Goal: Check status: Check status

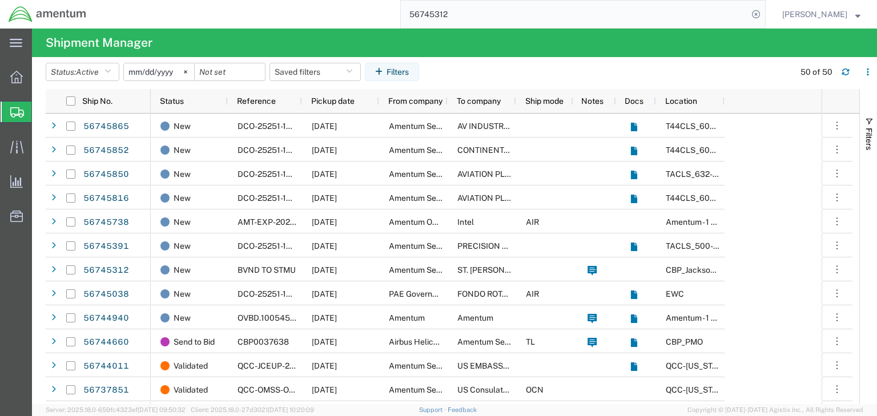
click at [460, 12] on input "56745312" at bounding box center [574, 14] width 347 height 27
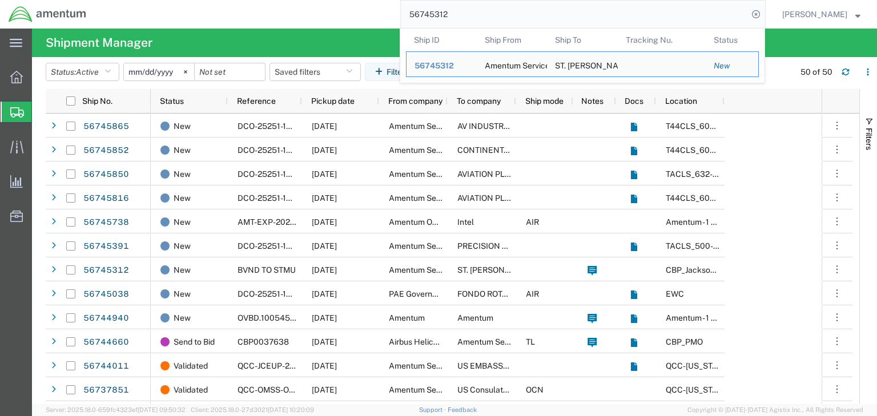
paste input "941"
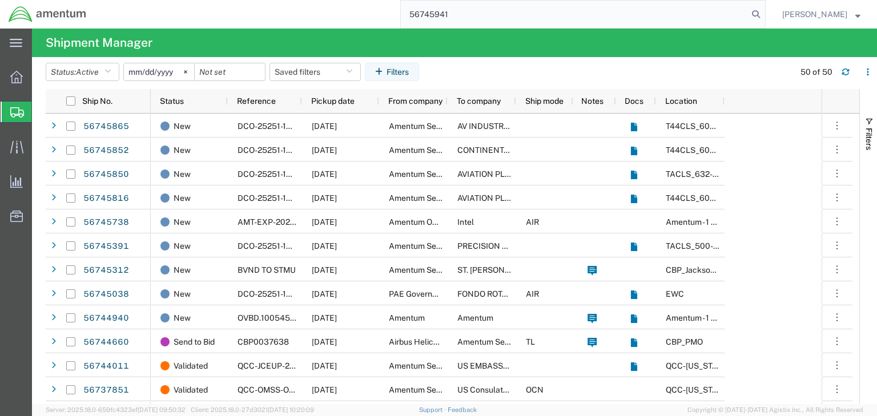
type input "56745941"
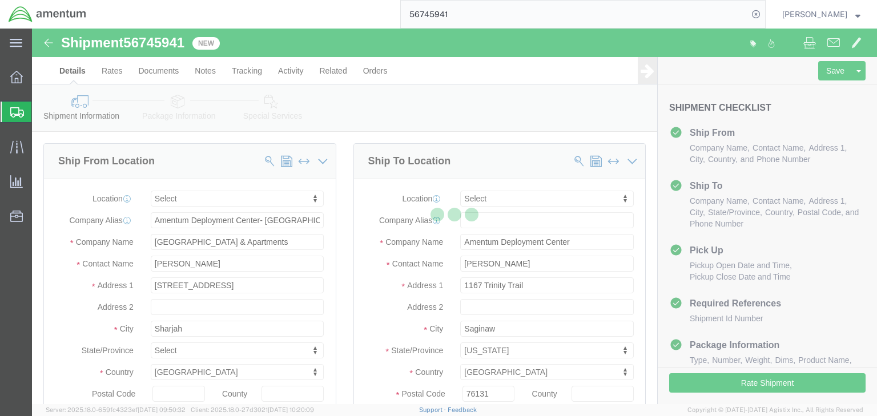
select select
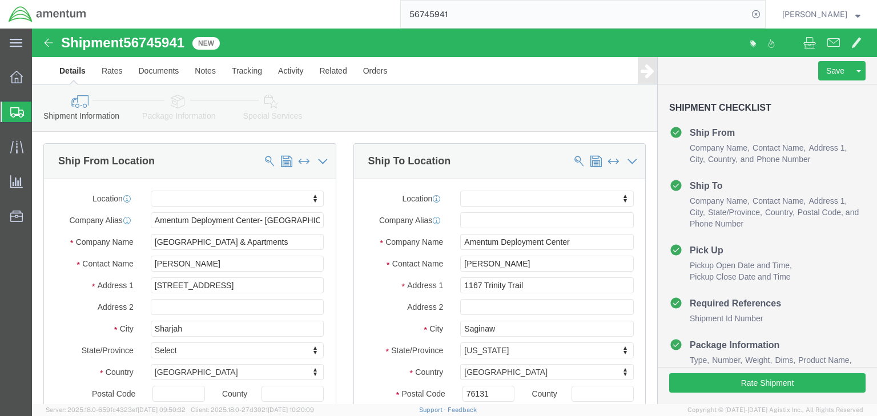
click icon
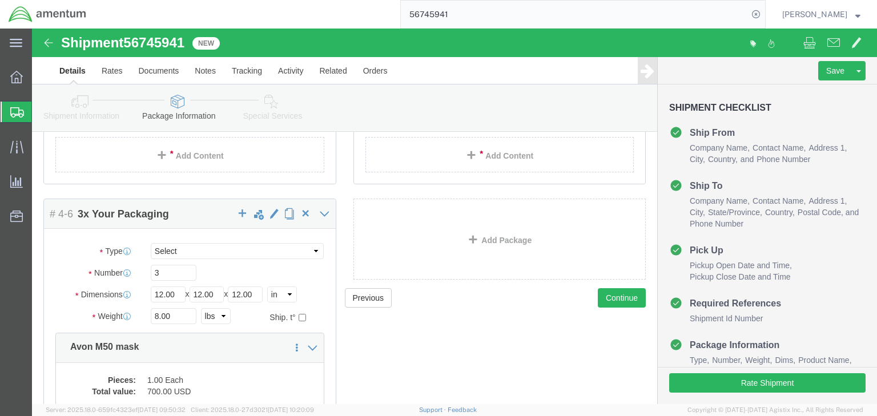
scroll to position [107, 0]
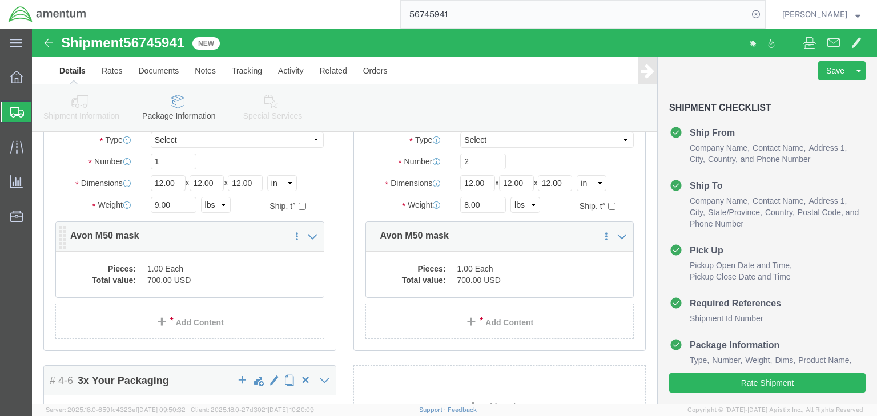
click dd "700.00 USD"
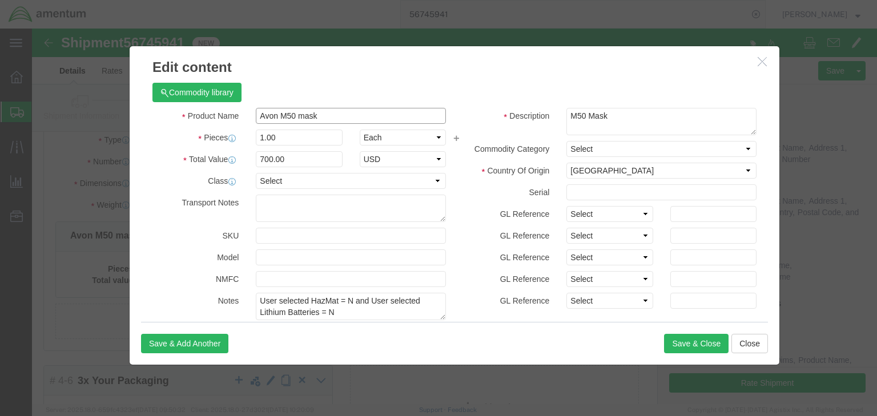
drag, startPoint x: 290, startPoint y: 86, endPoint x: 160, endPoint y: 87, distance: 129.6
click div "Product Name Avon M50 mask"
click button "Close"
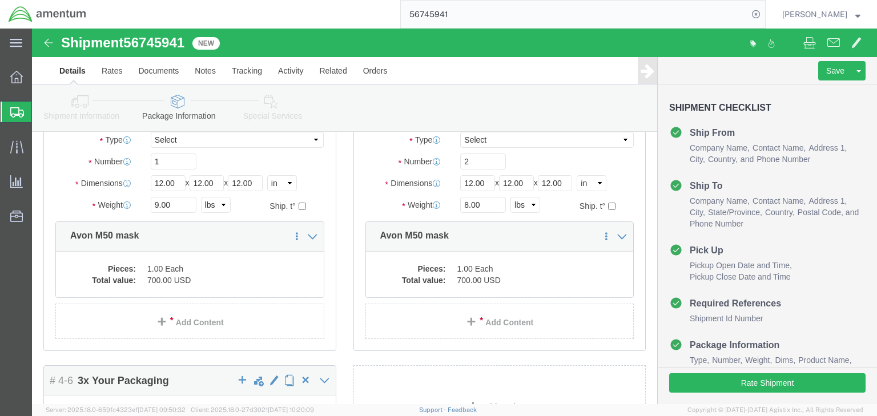
click link "Shipment Information"
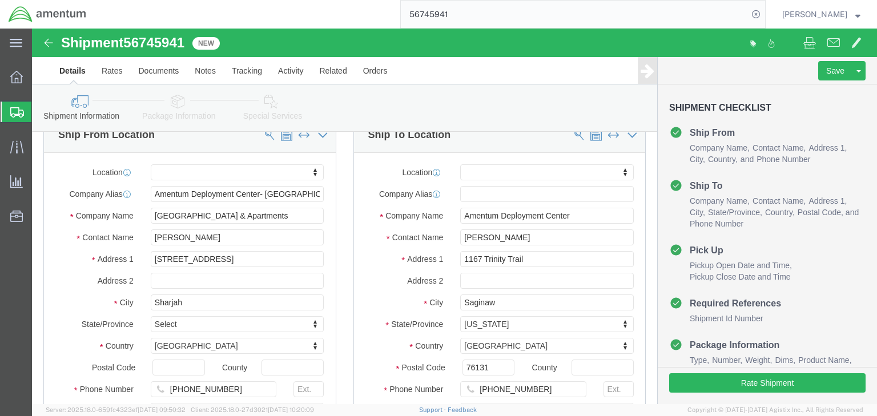
scroll to position [21, 0]
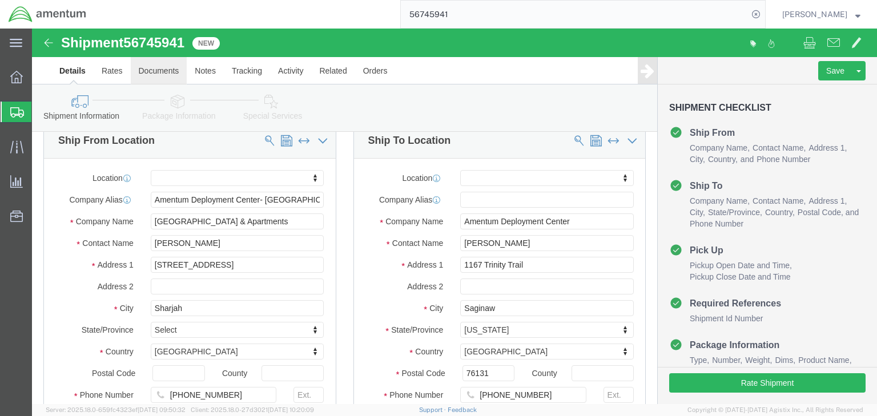
click link "Documents"
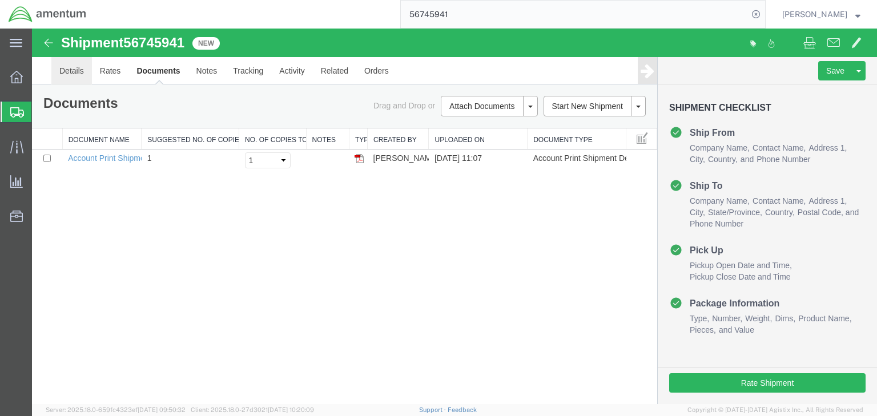
click at [72, 71] on link "Details" at bounding box center [71, 70] width 41 height 27
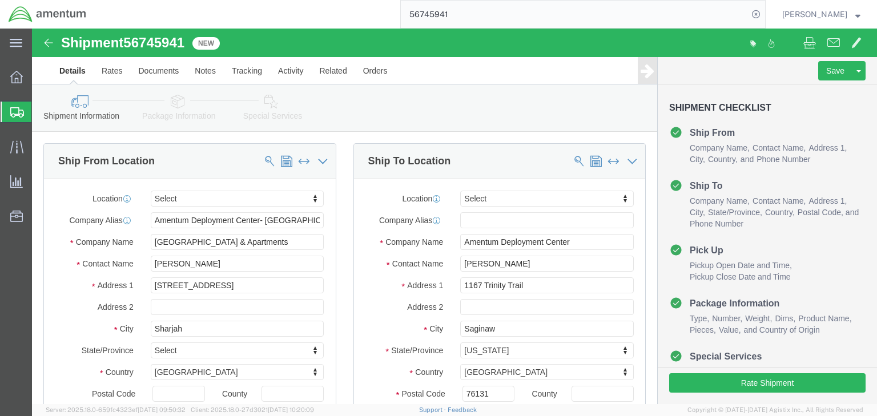
click icon
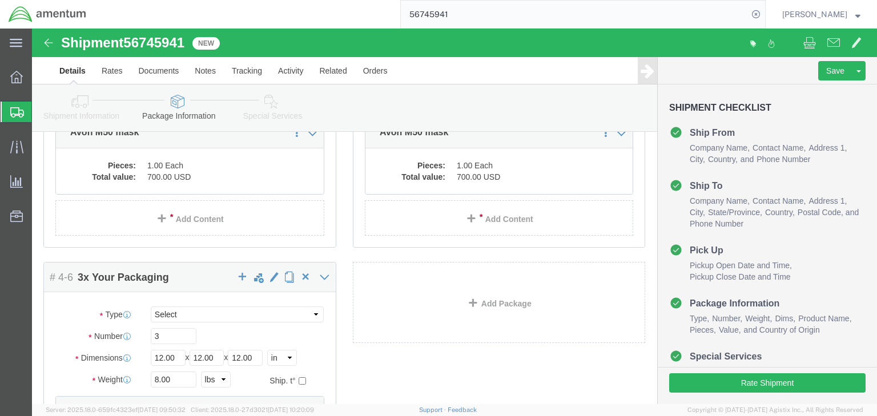
scroll to position [228, 0]
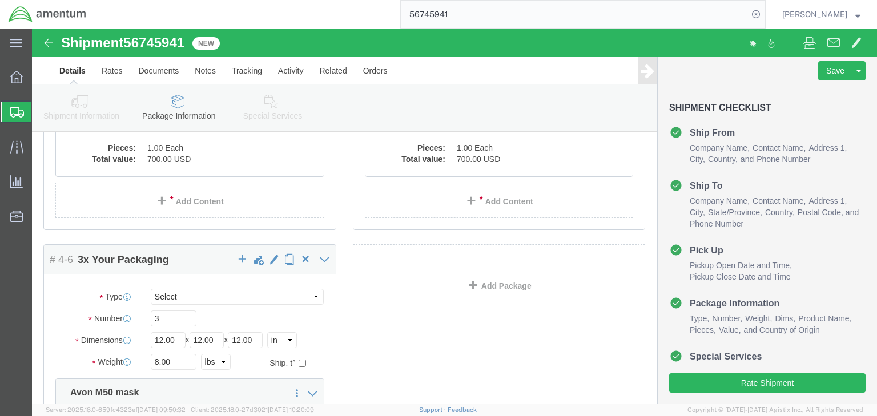
click dd "700.00 USD"
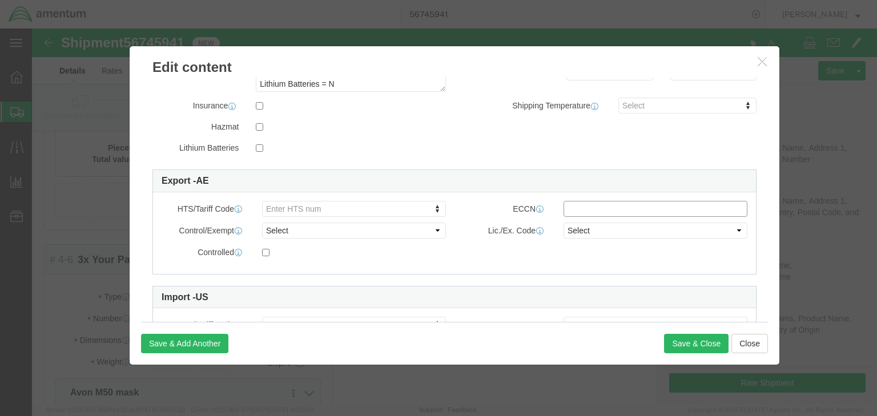
click input "text"
type input "1A004.a"
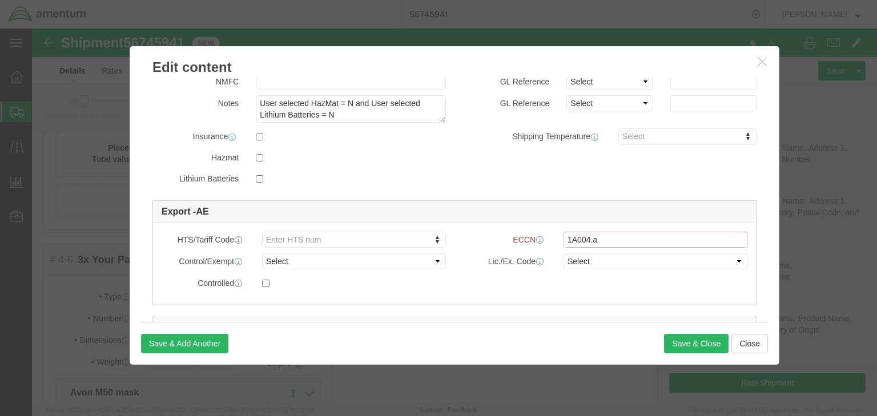
scroll to position [259, 0]
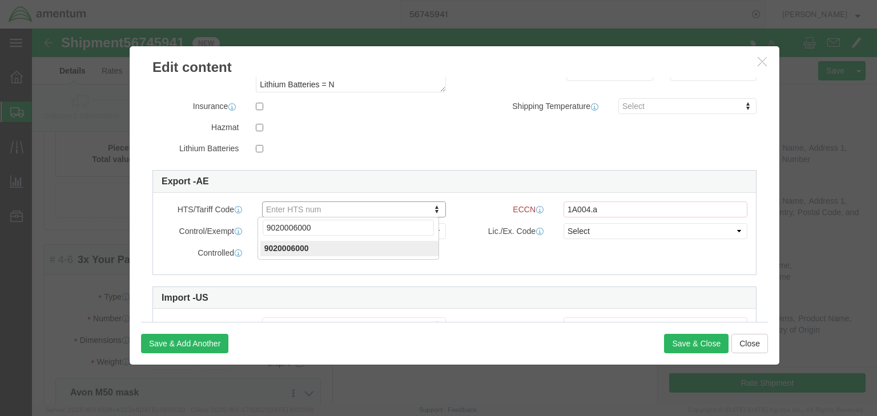
type input "9020006000"
click select "Select ATF BIS DEA EPA FDA FTR ITAR OFAC Other (OPA)"
select select "BIS"
click select "Select ATF BIS DEA EPA FDA FTR ITAR OFAC Other (OPA)"
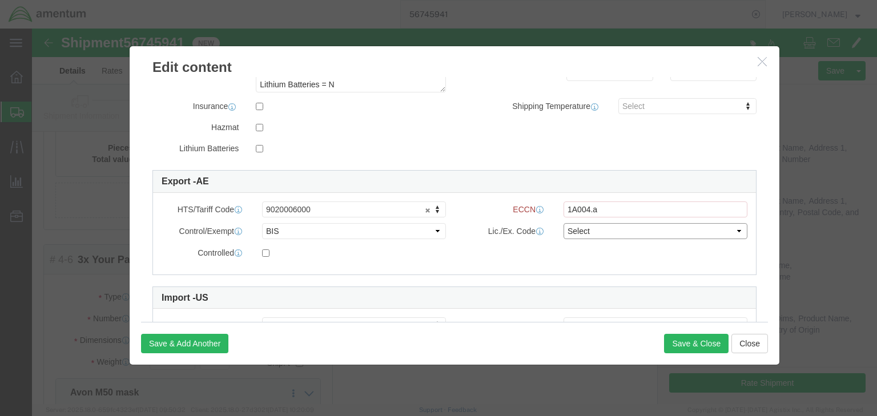
click select "Select AGR-Agricultural APP-Computers APR-Additional Permissive Exports AVS-Air…"
select select "GOV"
click select "Select AGR-Agricultural APP-Computers APR-Additional Permissive Exports AVS-Air…"
click input "checkbox"
checkbox input "true"
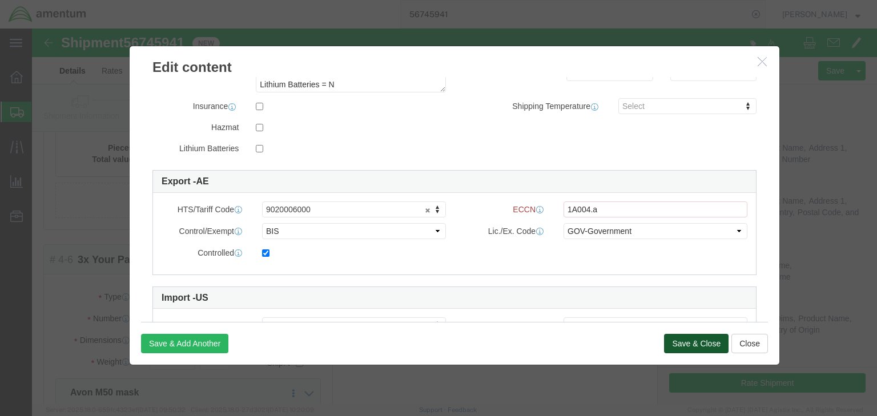
click button "Save & Close"
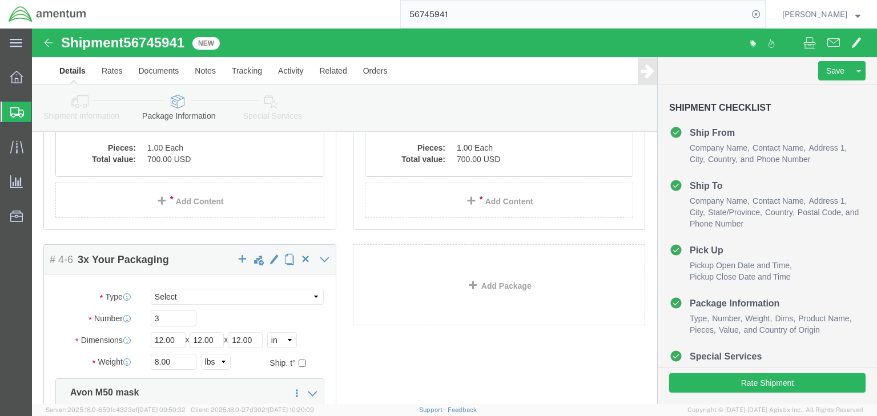
click icon
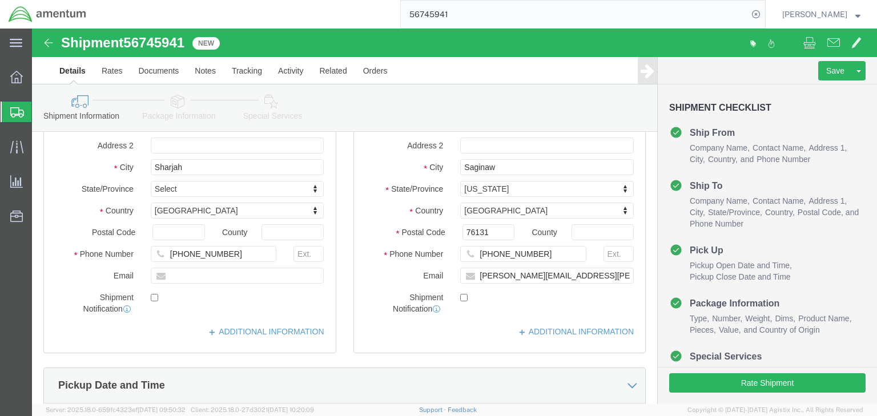
scroll to position [46, 0]
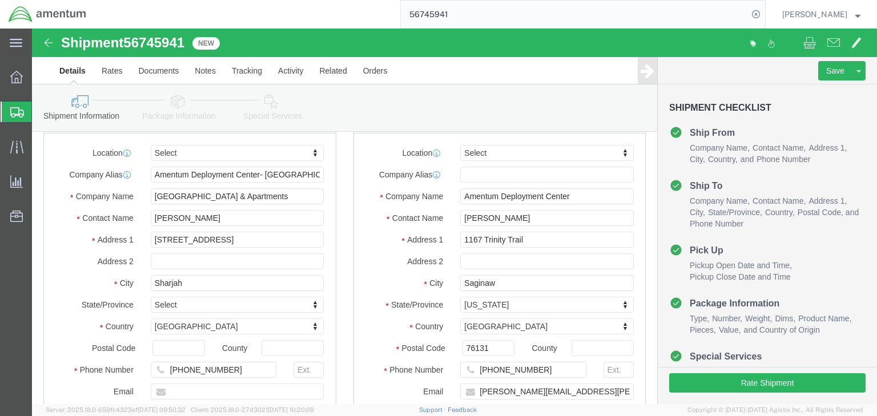
click icon
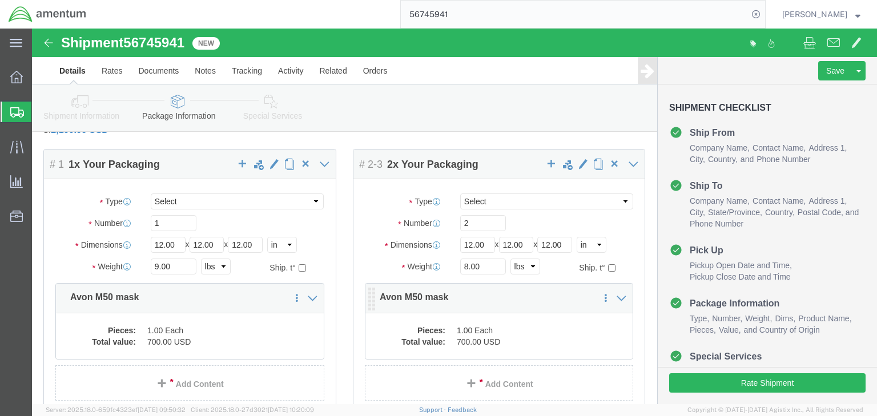
click dd "700.00 USD"
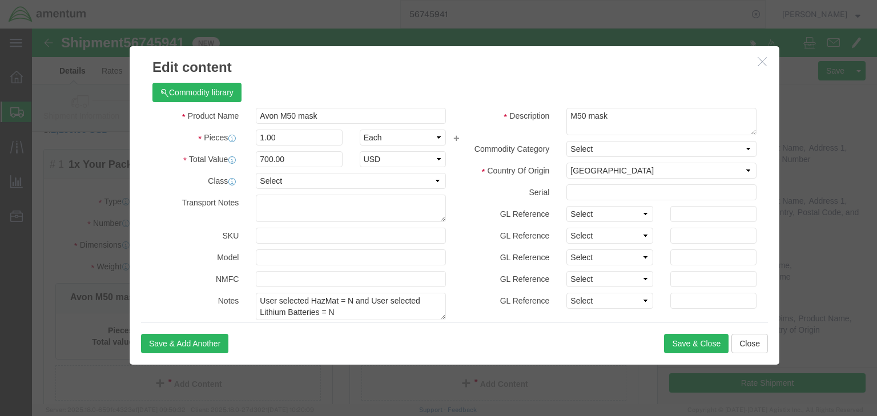
scroll to position [228, 0]
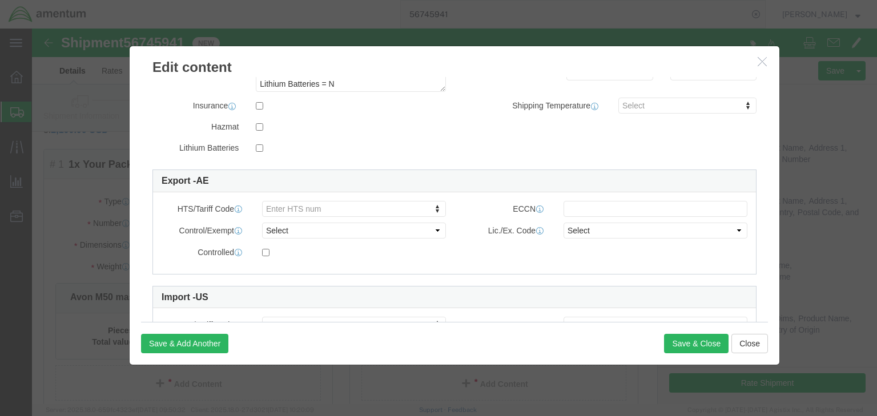
click div "HTS/Tariff Code Enter HTS num ECCN Control/Exempt Select ATF BIS DEA EPA FDA FT…"
type input "9020006000"
click input "text"
type input "1A004.a"
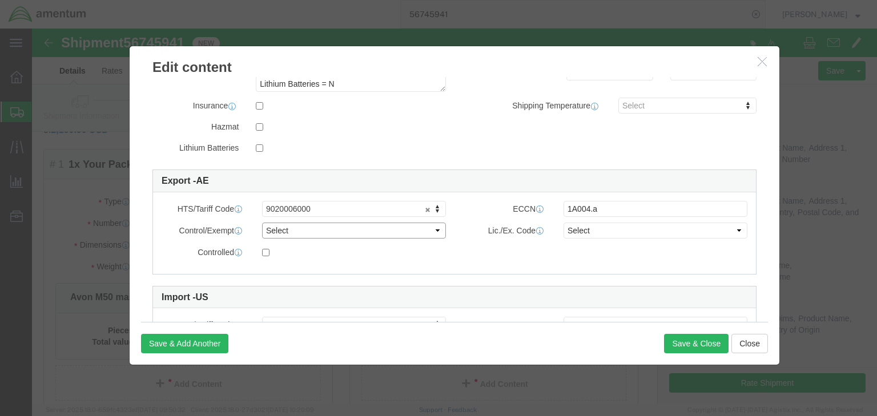
click select "Select ATF BIS DEA EPA FDA FTR ITAR OFAC Other (OPA)"
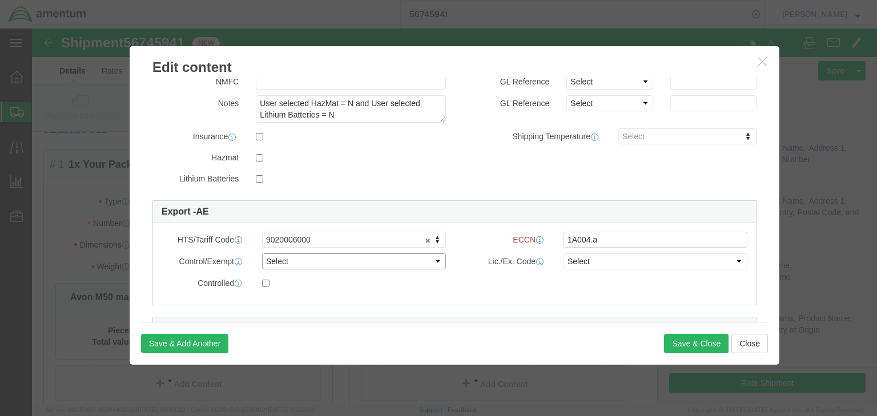
scroll to position [259, 0]
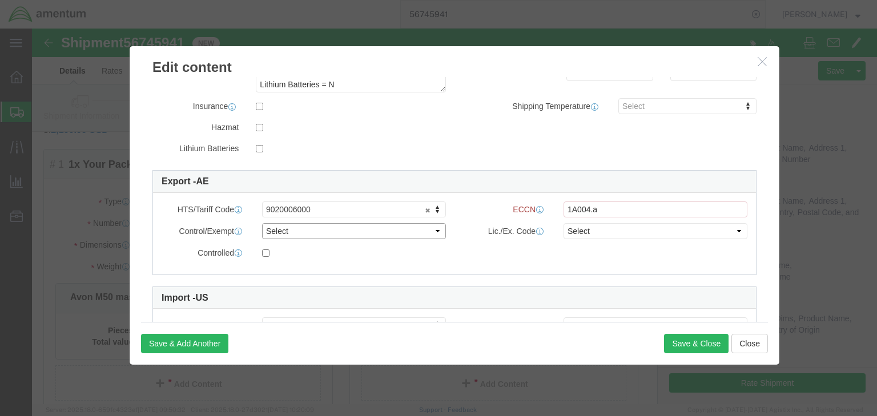
select select "BIS"
click select "Select ATF BIS DEA EPA FDA FTR ITAR OFAC Other (OPA)"
click select "Select AGR-Agricultural APP-Computers APR-Additional Permissive Exports AVS-Air…"
select select "GOV"
click select "Select AGR-Agricultural APP-Computers APR-Additional Permissive Exports AVS-Air…"
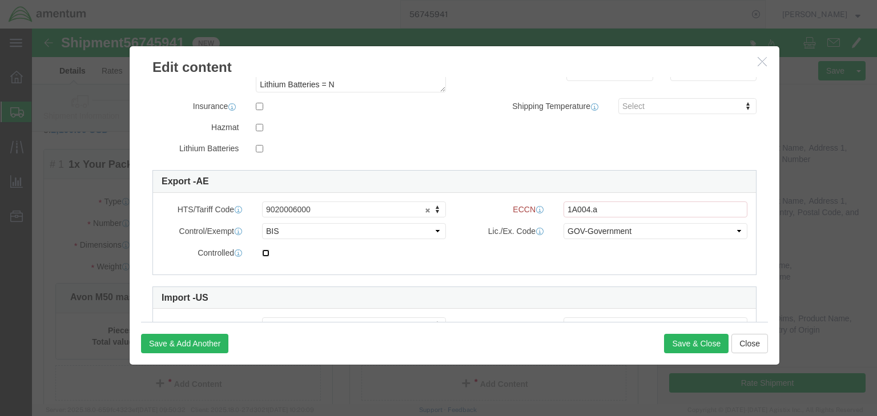
click input "checkbox"
checkbox input "true"
click button "Save & Close"
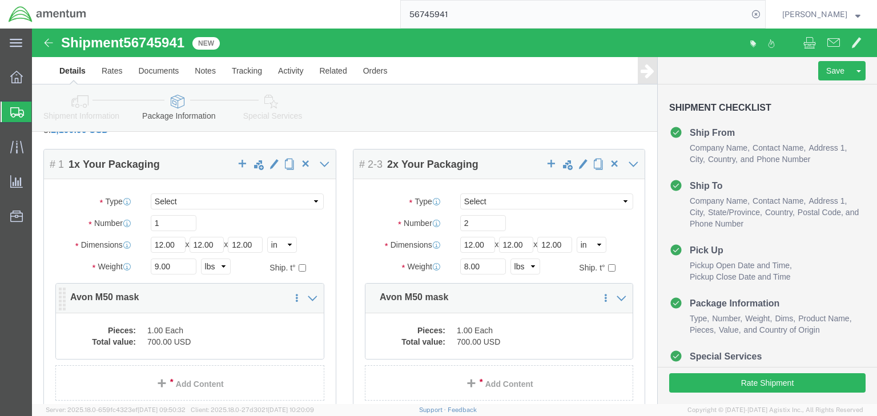
click dd "1.00 Each"
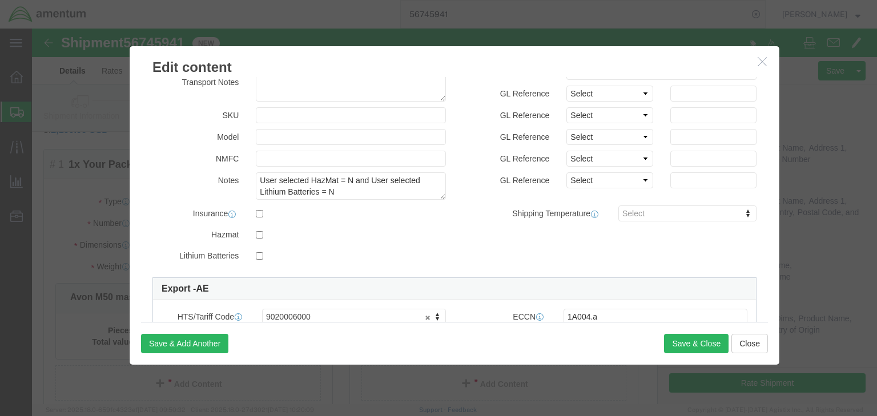
scroll to position [320, 0]
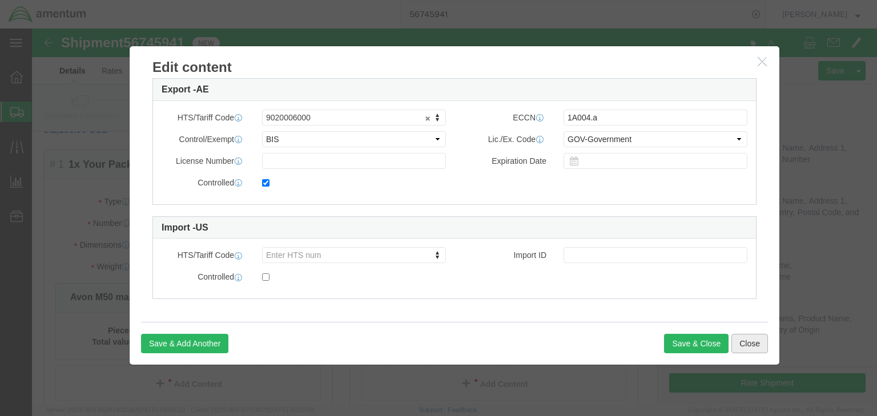
click button "Close"
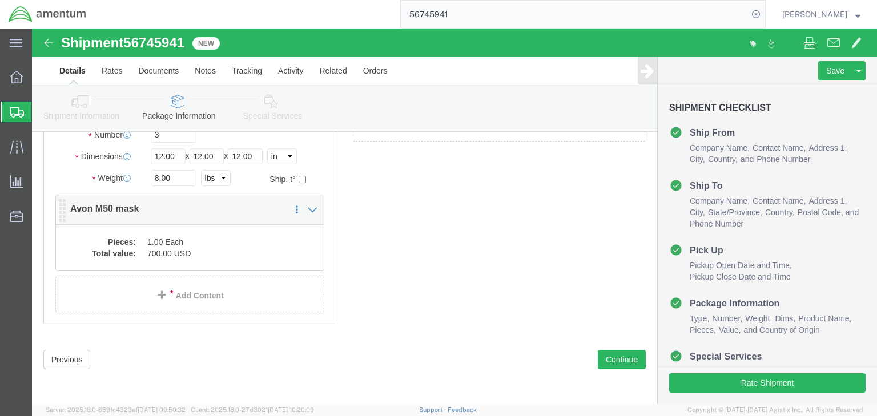
scroll to position [413, 0]
click dd "1.00 Each"
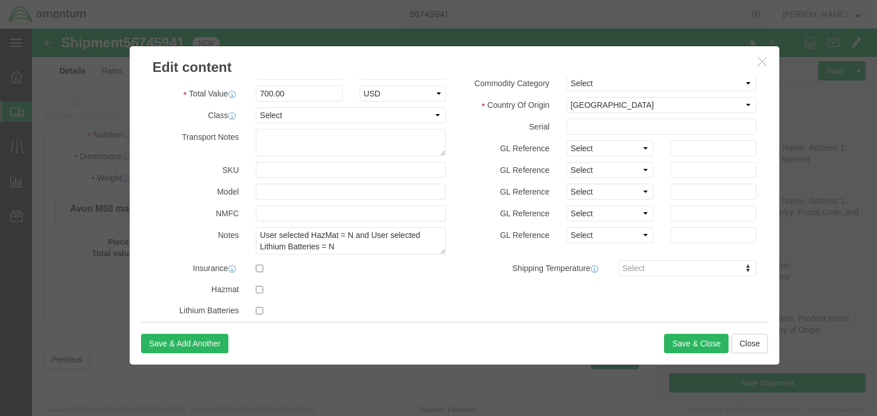
scroll to position [299, 0]
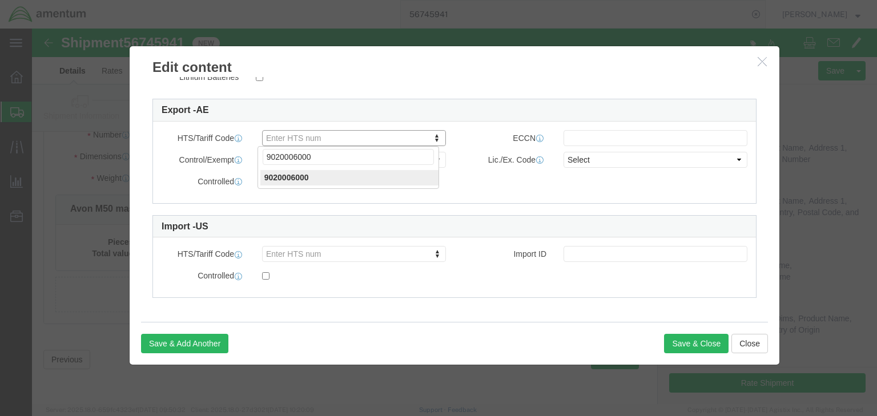
type input "9020006000"
click input "text"
type input "1A004.a"
click select "Select ATF BIS DEA EPA FDA FTR ITAR OFAC Other (OPA)"
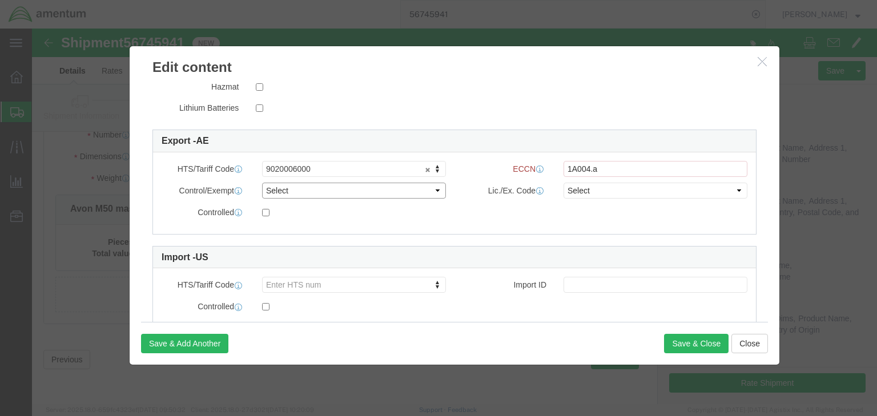
scroll to position [330, 0]
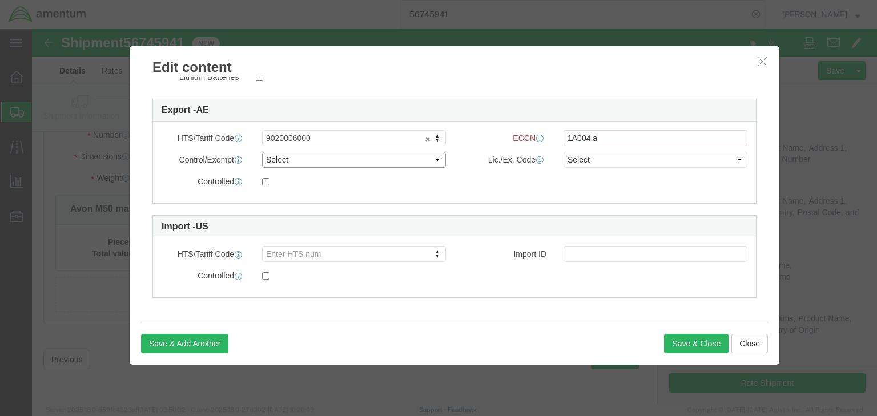
select select "BIS"
click select "Select ATF BIS DEA EPA FDA FTR ITAR OFAC Other (OPA)"
click select "Select AGR-Agricultural APP-Computers APR-Additional Permissive Exports AVS-Air…"
select select "GOV"
click select "Select AGR-Agricultural APP-Computers APR-Additional Permissive Exports AVS-Air…"
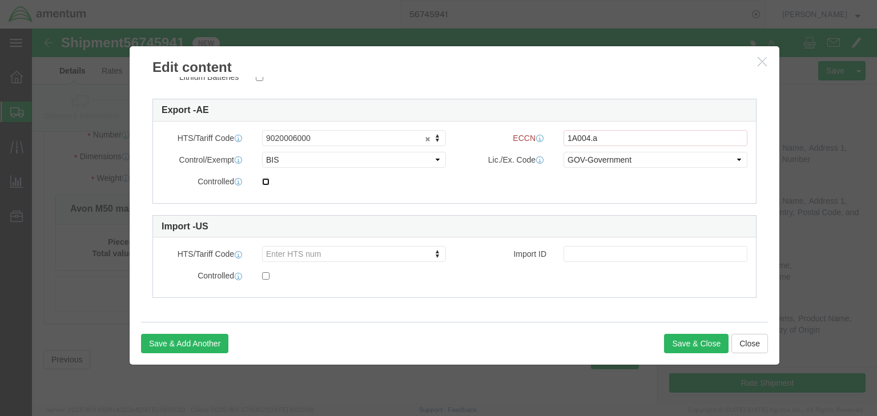
click input "checkbox"
checkbox input "true"
click button "Save & Close"
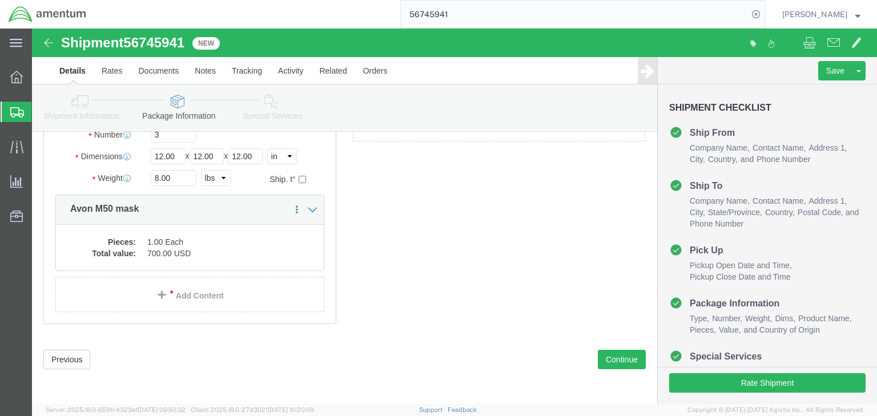
click icon
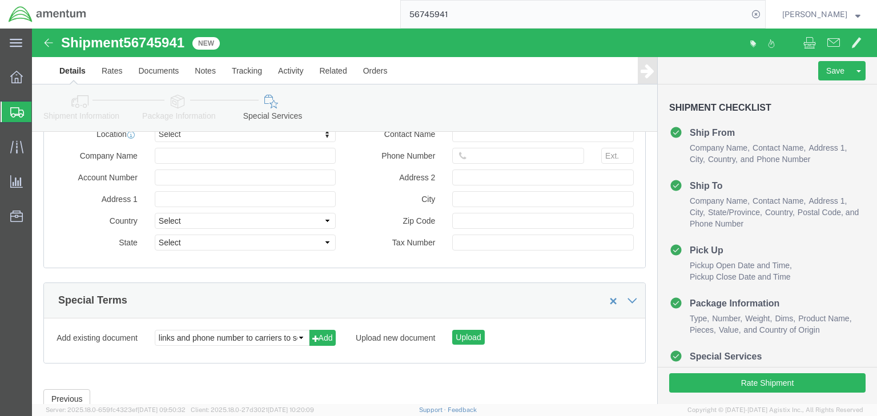
scroll to position [1329, 0]
click at [21, 112] on icon at bounding box center [17, 112] width 14 height 10
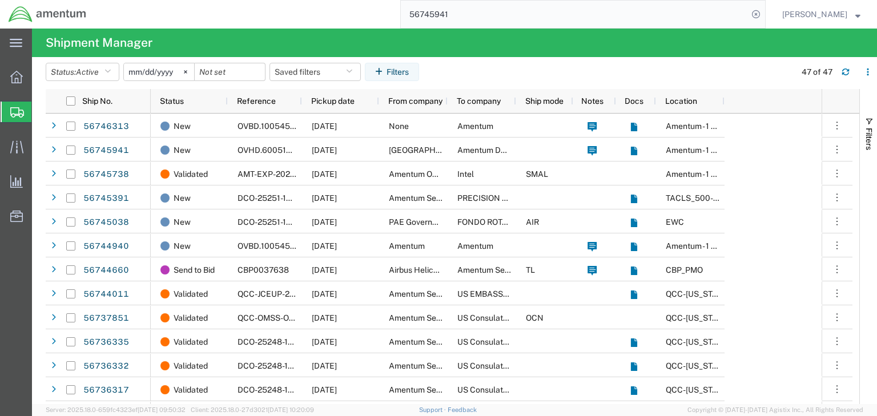
click at [439, 16] on input "56745941" at bounding box center [574, 14] width 347 height 27
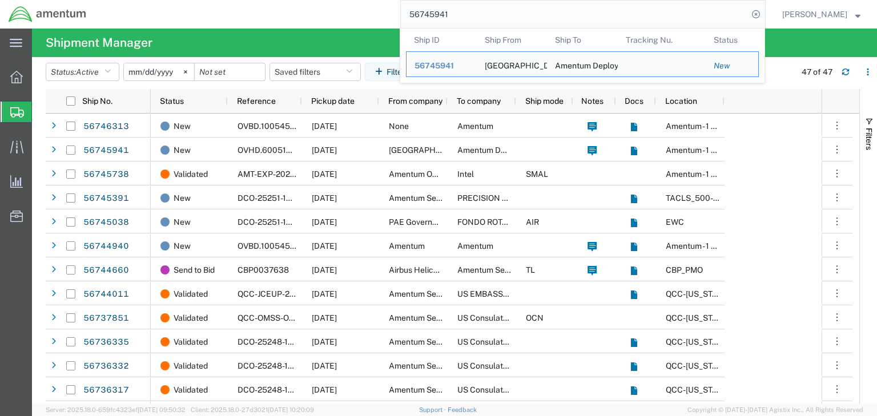
click at [439, 16] on input "56745941" at bounding box center [574, 14] width 347 height 27
paste input "738"
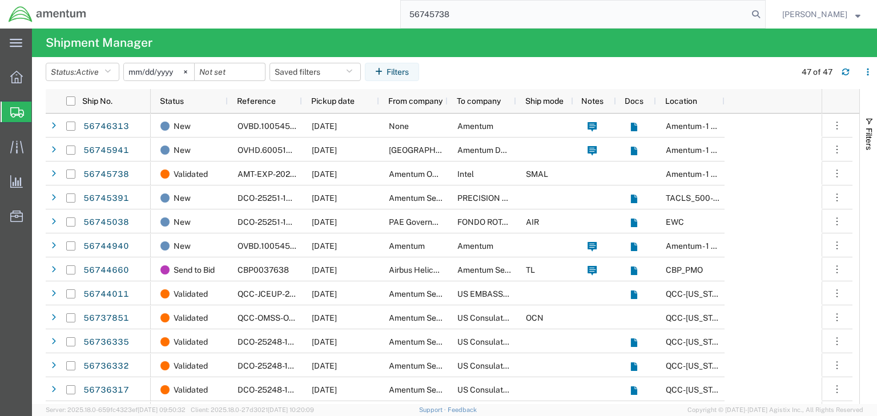
type input "56745738"
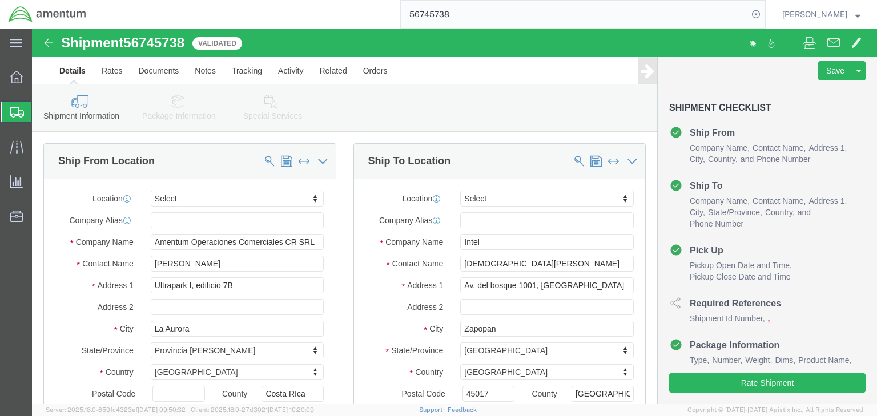
select select
click icon
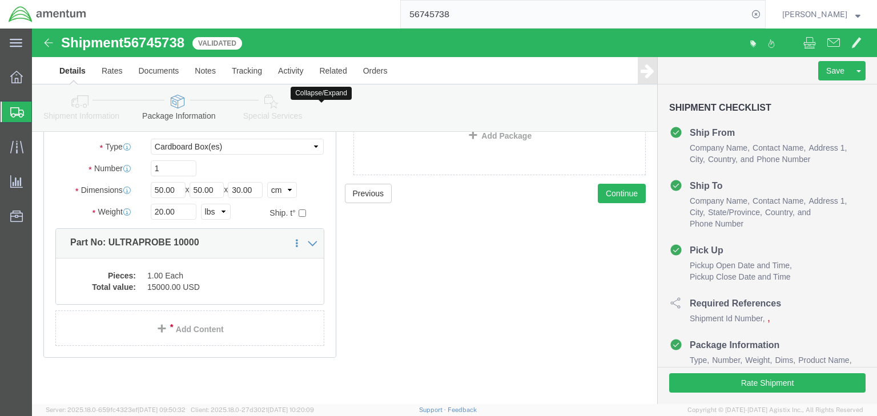
scroll to position [103, 0]
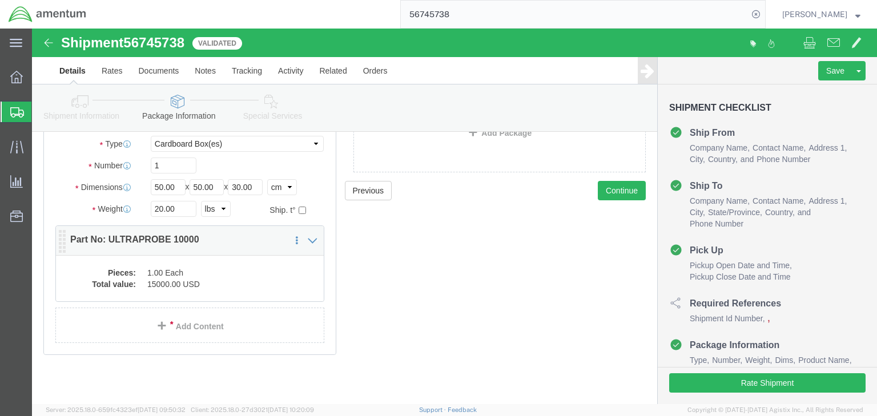
click dd "1.00 Each"
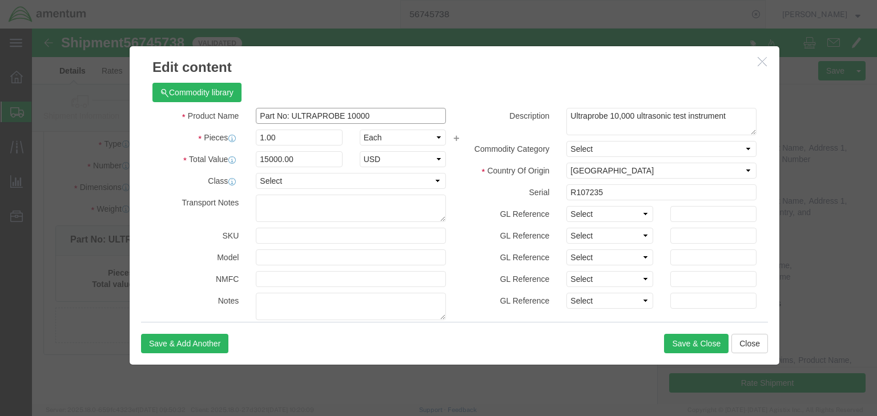
drag, startPoint x: 255, startPoint y: 86, endPoint x: 361, endPoint y: 87, distance: 106.2
click input "Part No: ULTRAPROBE 10000"
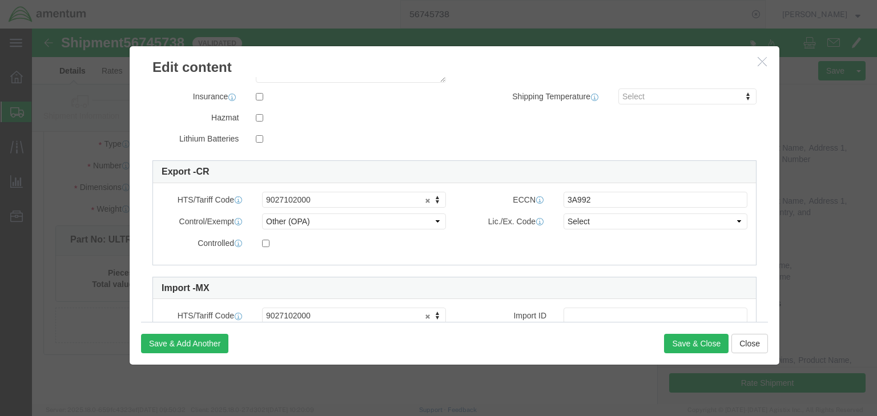
scroll to position [299, 0]
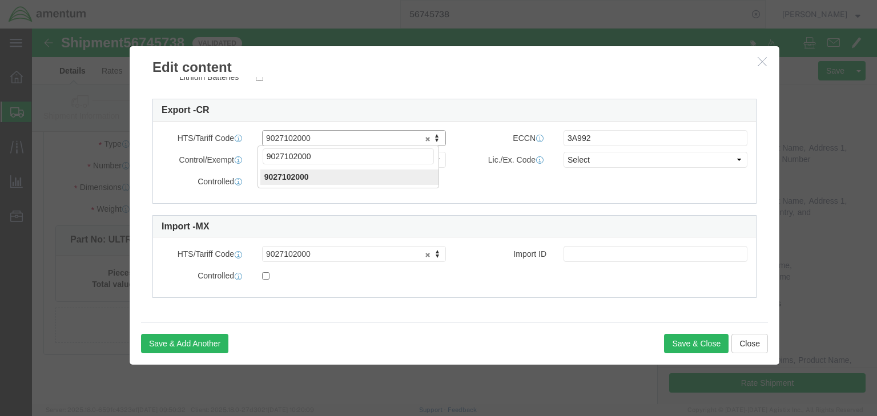
click input "9027102000"
type input "9027102000"
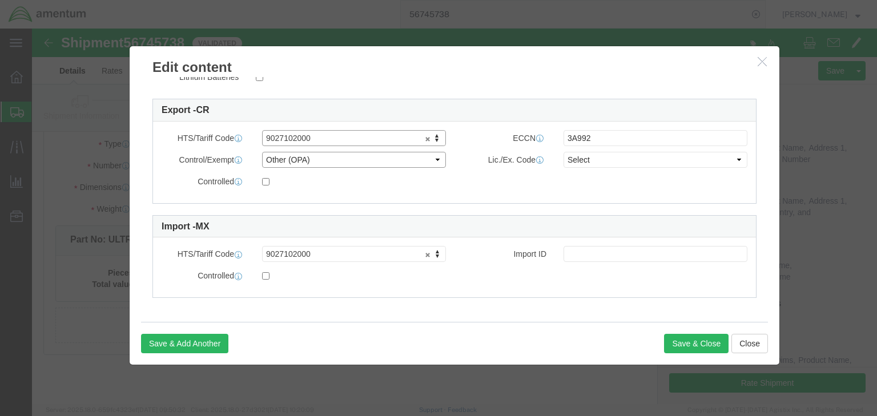
click select "Select ATF BIS DEA EPA FDA FTR ITAR OFAC Other (OPA)"
select select "BIS"
click select "Select ATF BIS DEA EPA FDA FTR ITAR OFAC Other (OPA)"
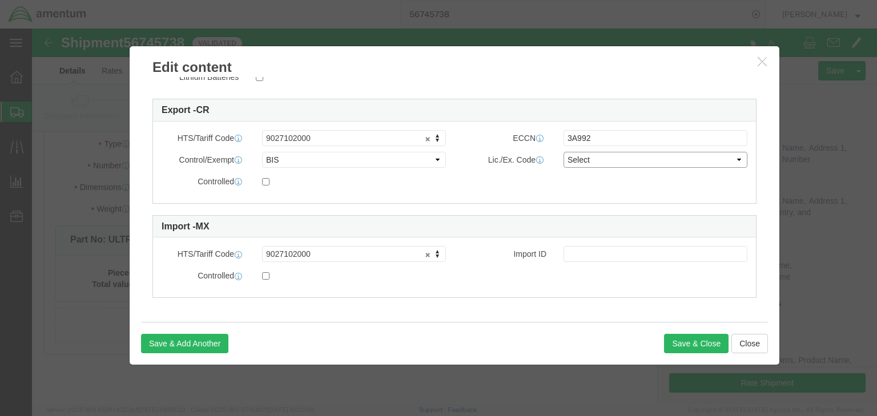
click select "Select AGR-Agricultural APP-Computers APR-Additional Permissive Exports AVS-Air…"
select select "NLR"
click select "Select AGR-Agricultural APP-Computers APR-Additional Permissive Exports AVS-Air…"
click select "Select ATF BIS DEA EPA FDA FTR ITAR OFAC Other (OPA)"
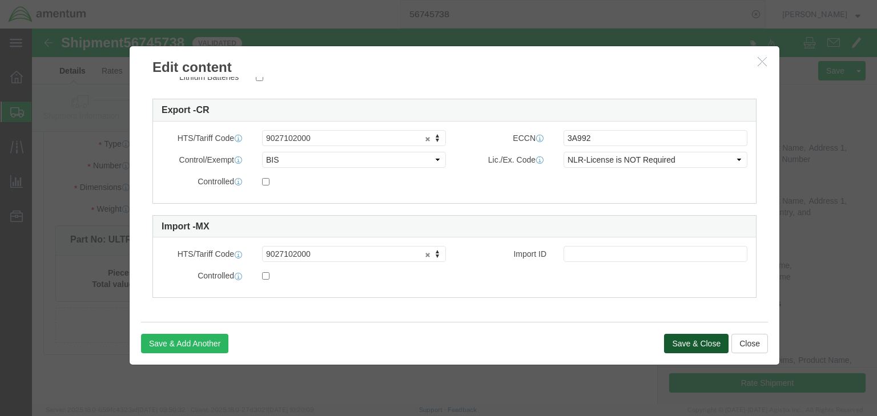
click button "Save & Close"
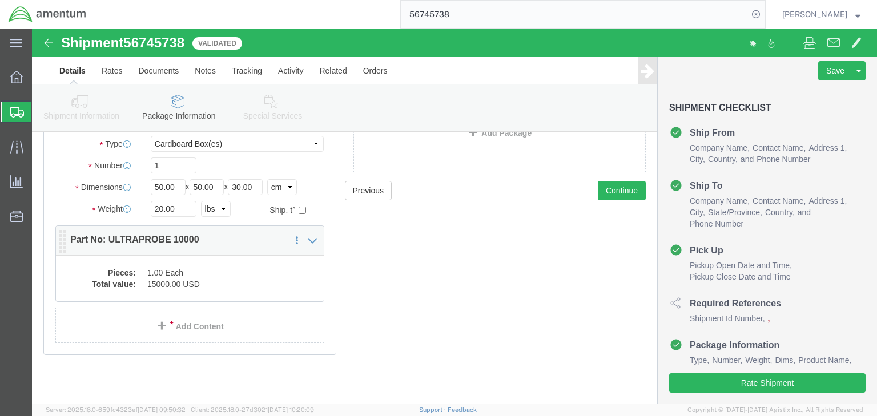
scroll to position [0, 0]
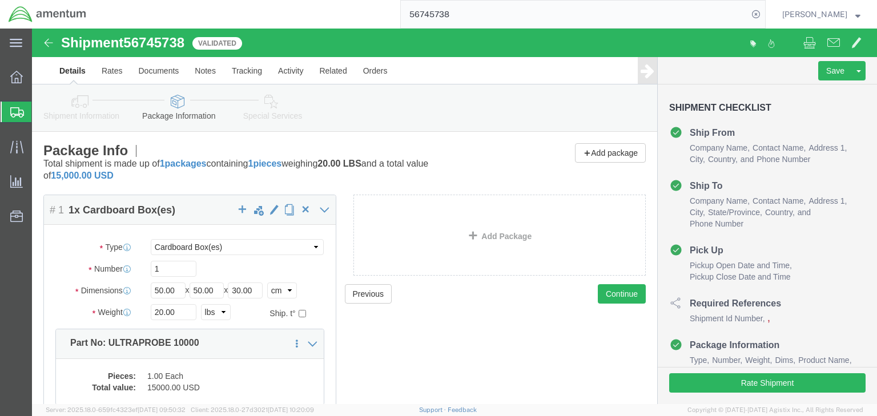
drag, startPoint x: 248, startPoint y: 77, endPoint x: 254, endPoint y: 115, distance: 38.7
click icon
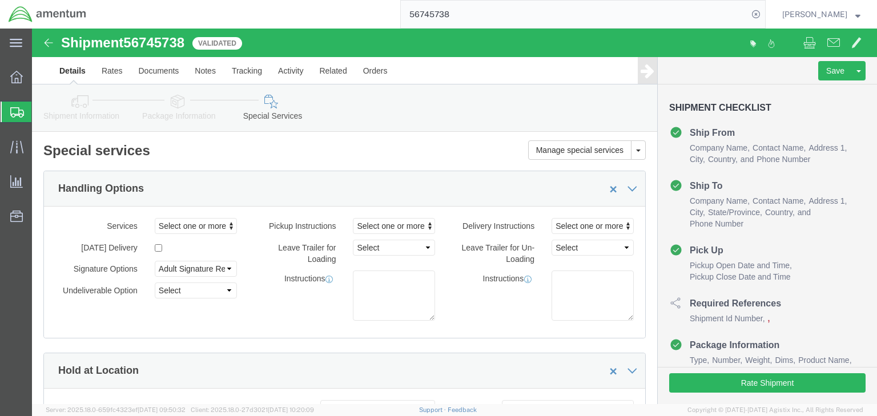
drag, startPoint x: 845, startPoint y: 315, endPoint x: 842, endPoint y: 26, distance: 289.0
drag, startPoint x: 14, startPoint y: 110, endPoint x: 0, endPoint y: 172, distance: 63.9
click at [14, 110] on icon at bounding box center [17, 112] width 14 height 10
